Goal: Task Accomplishment & Management: Manage account settings

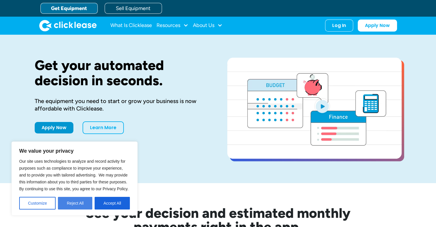
click at [79, 204] on button "Reject All" at bounding box center [75, 203] width 34 height 13
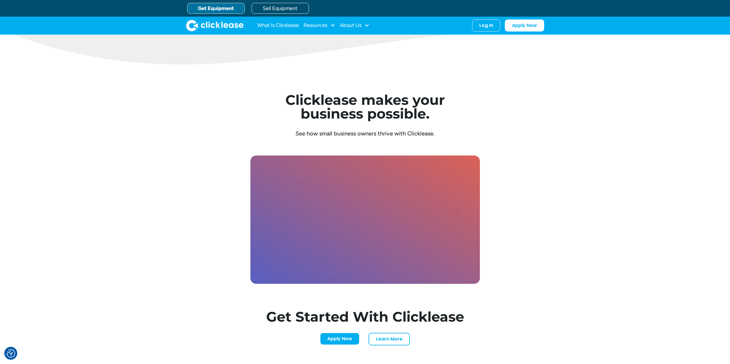
scroll to position [1339, 0]
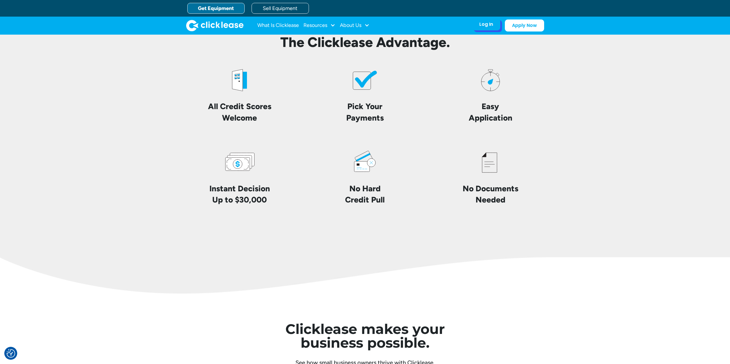
click at [436, 26] on div "Log In" at bounding box center [486, 25] width 14 height 6
click at [436, 49] on div "I use Clicklease to get my equipment" at bounding box center [520, 50] width 43 height 9
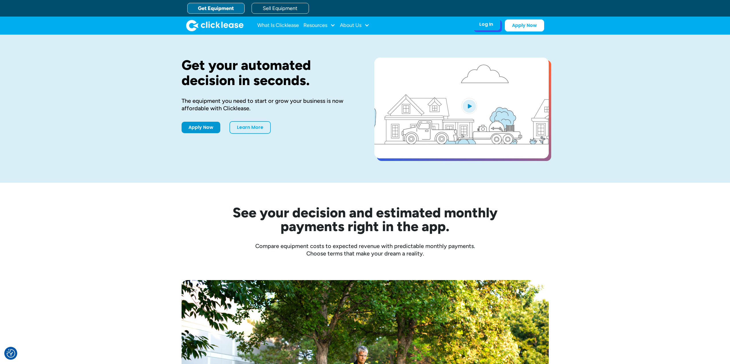
click at [478, 25] on div "Log In Account login I use Clicklease to get my equipment Partner Portal I offe…" at bounding box center [486, 24] width 28 height 12
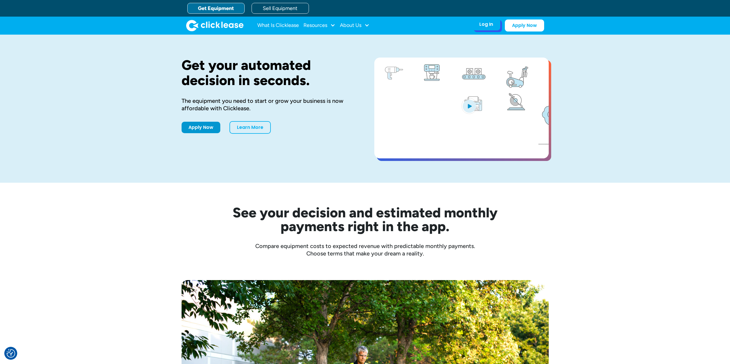
click at [487, 27] on div "Log In" at bounding box center [486, 25] width 14 height 6
